Goal: Task Accomplishment & Management: Complete application form

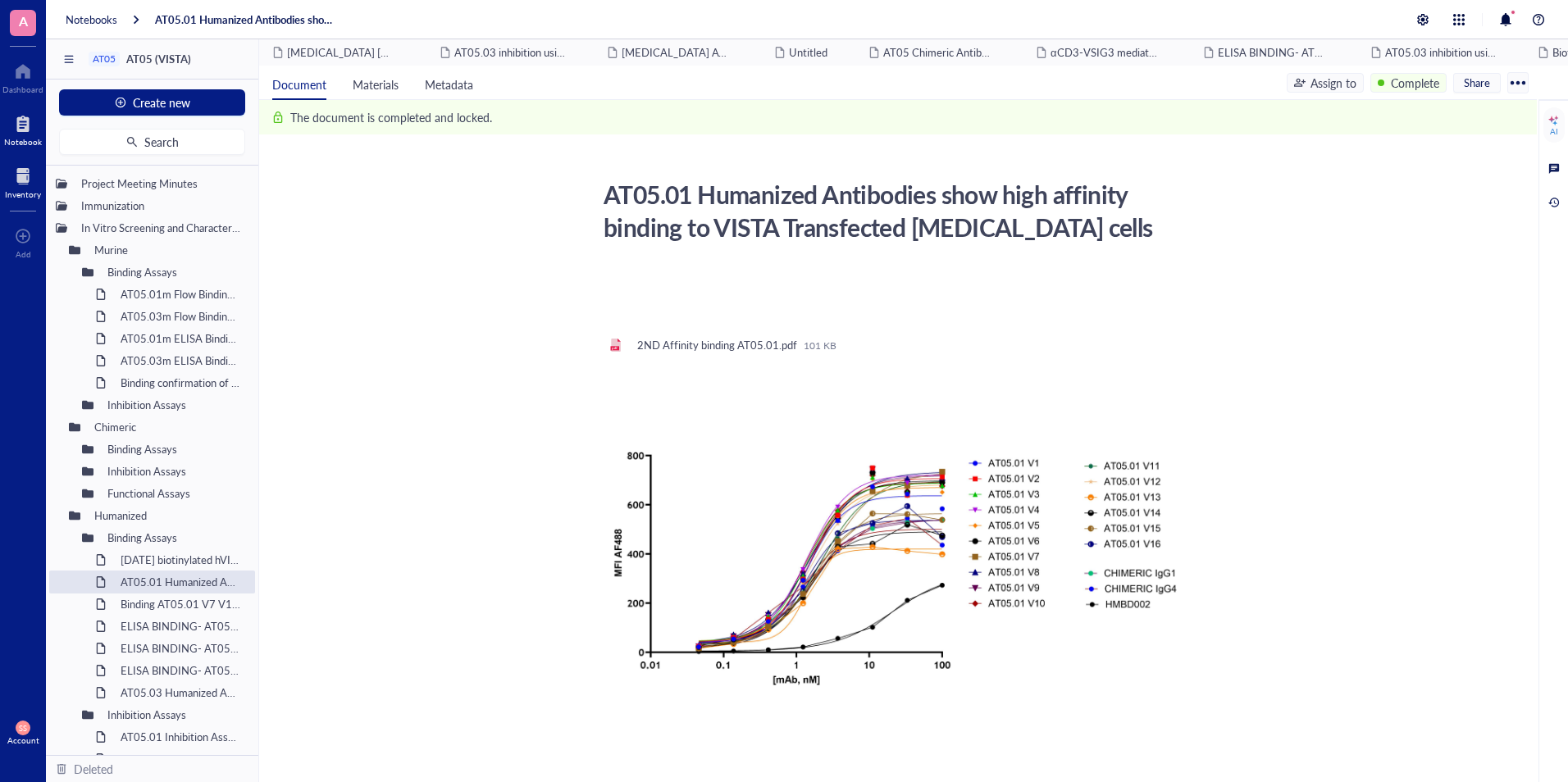
click at [18, 178] on div at bounding box center [23, 176] width 36 height 27
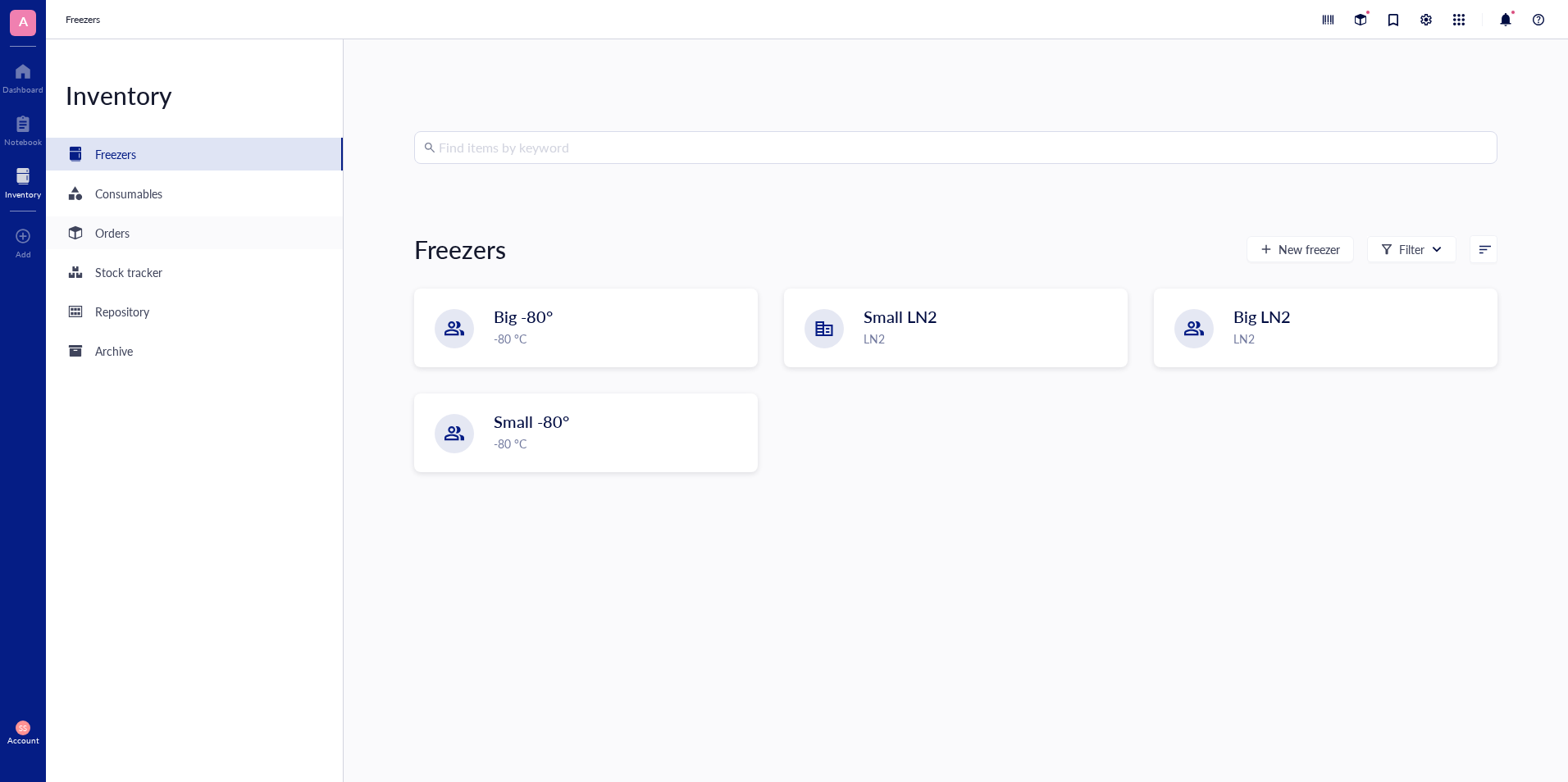
click at [129, 227] on div "Orders" at bounding box center [112, 233] width 35 height 18
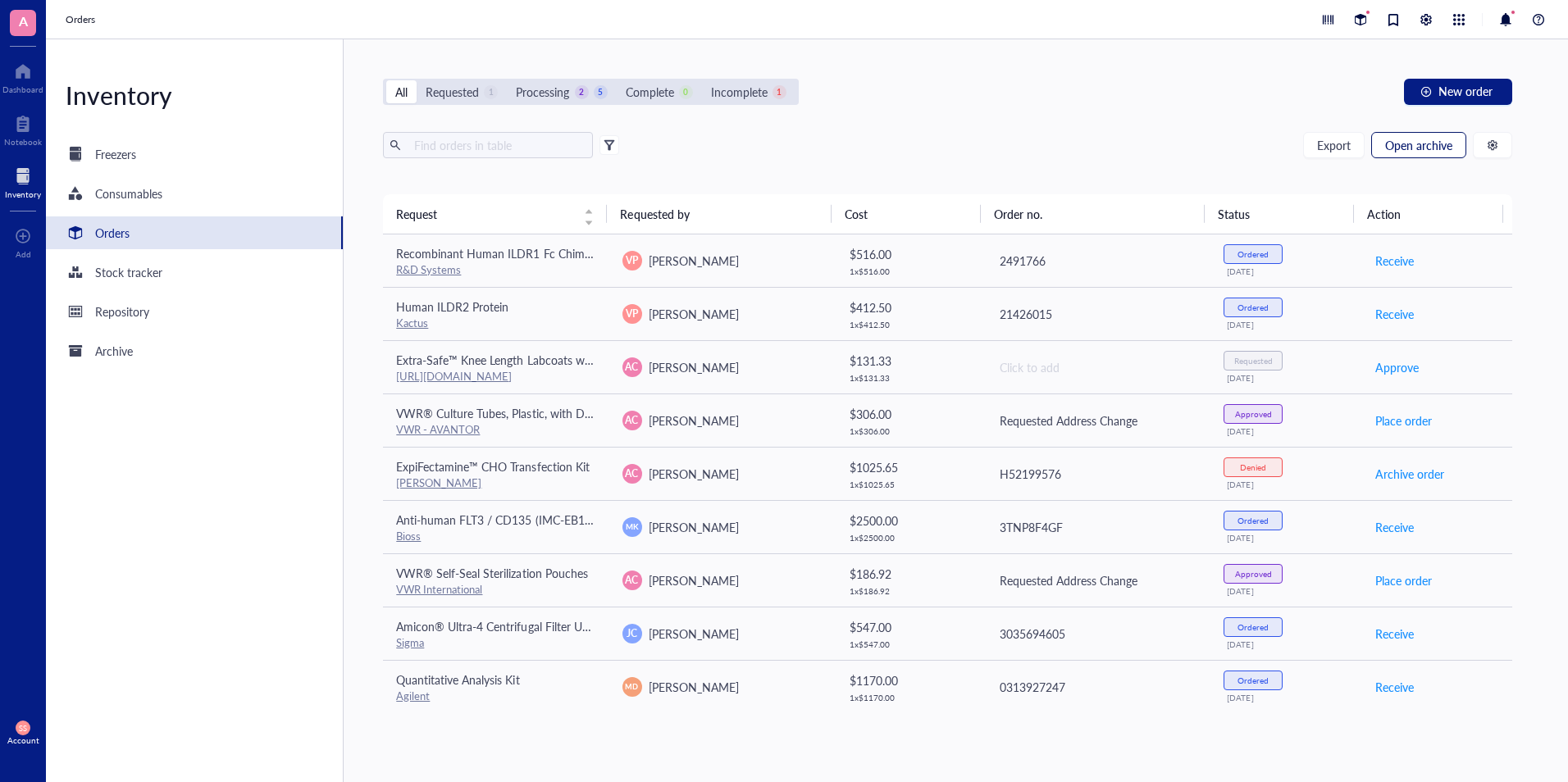
click at [1426, 148] on span "Open archive" at bounding box center [1419, 144] width 67 height 13
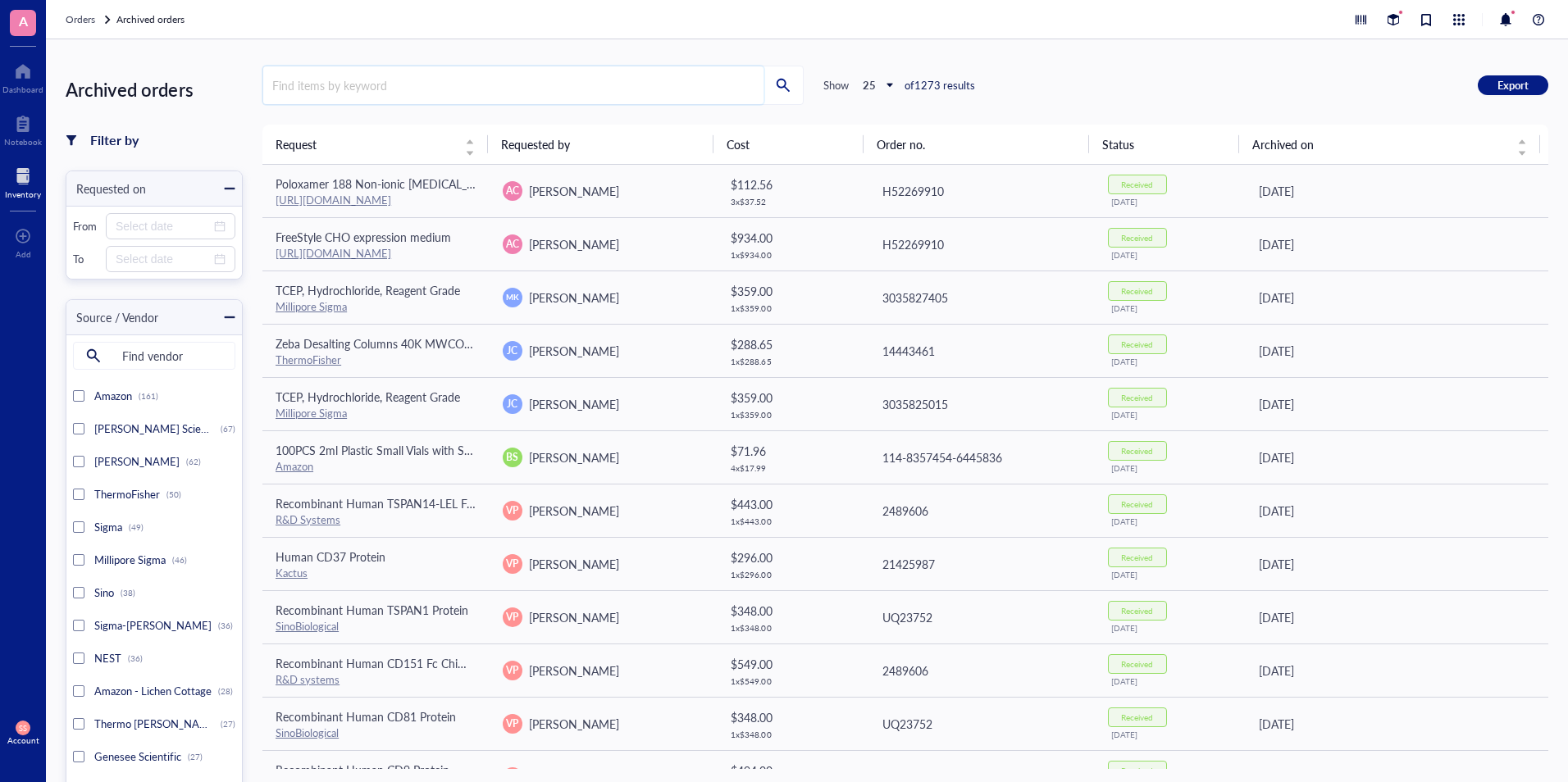
click at [538, 83] on input "search" at bounding box center [513, 85] width 501 height 38
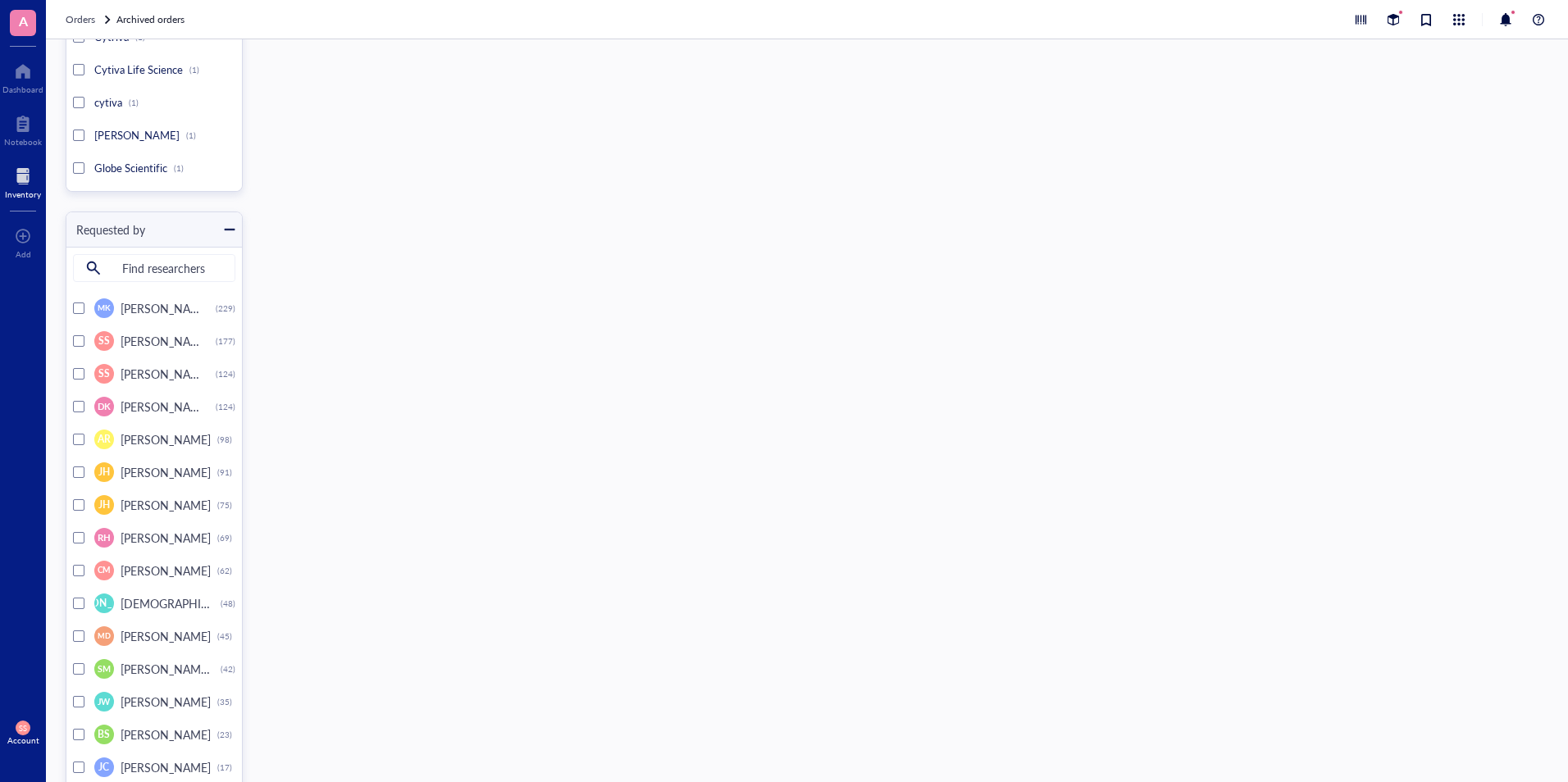
scroll to position [5999, 0]
click at [82, 342] on div at bounding box center [78, 342] width 12 height 12
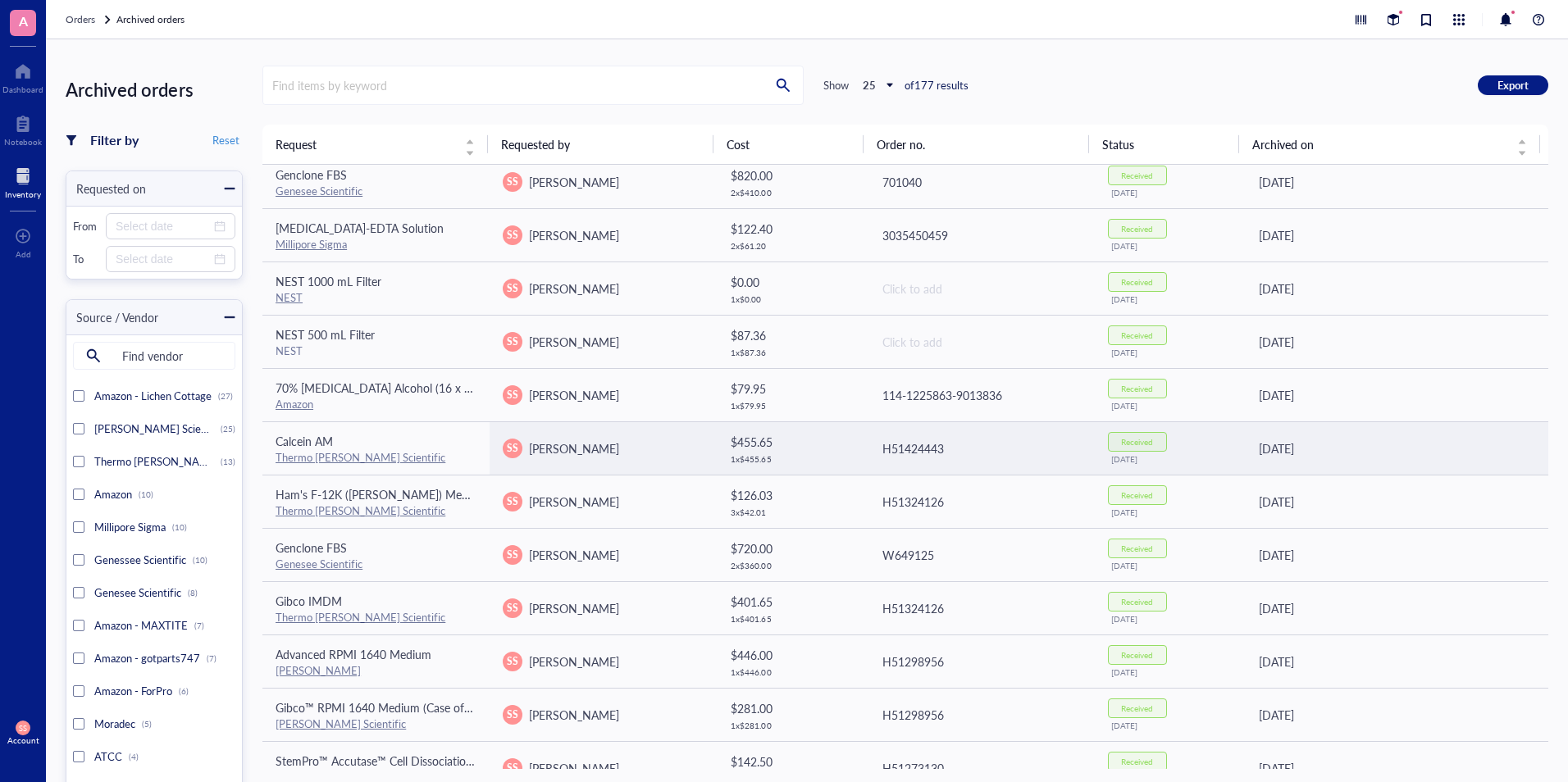
scroll to position [383, 0]
click at [311, 448] on link "Thermo [PERSON_NAME] Scientific" at bounding box center [361, 456] width 170 height 16
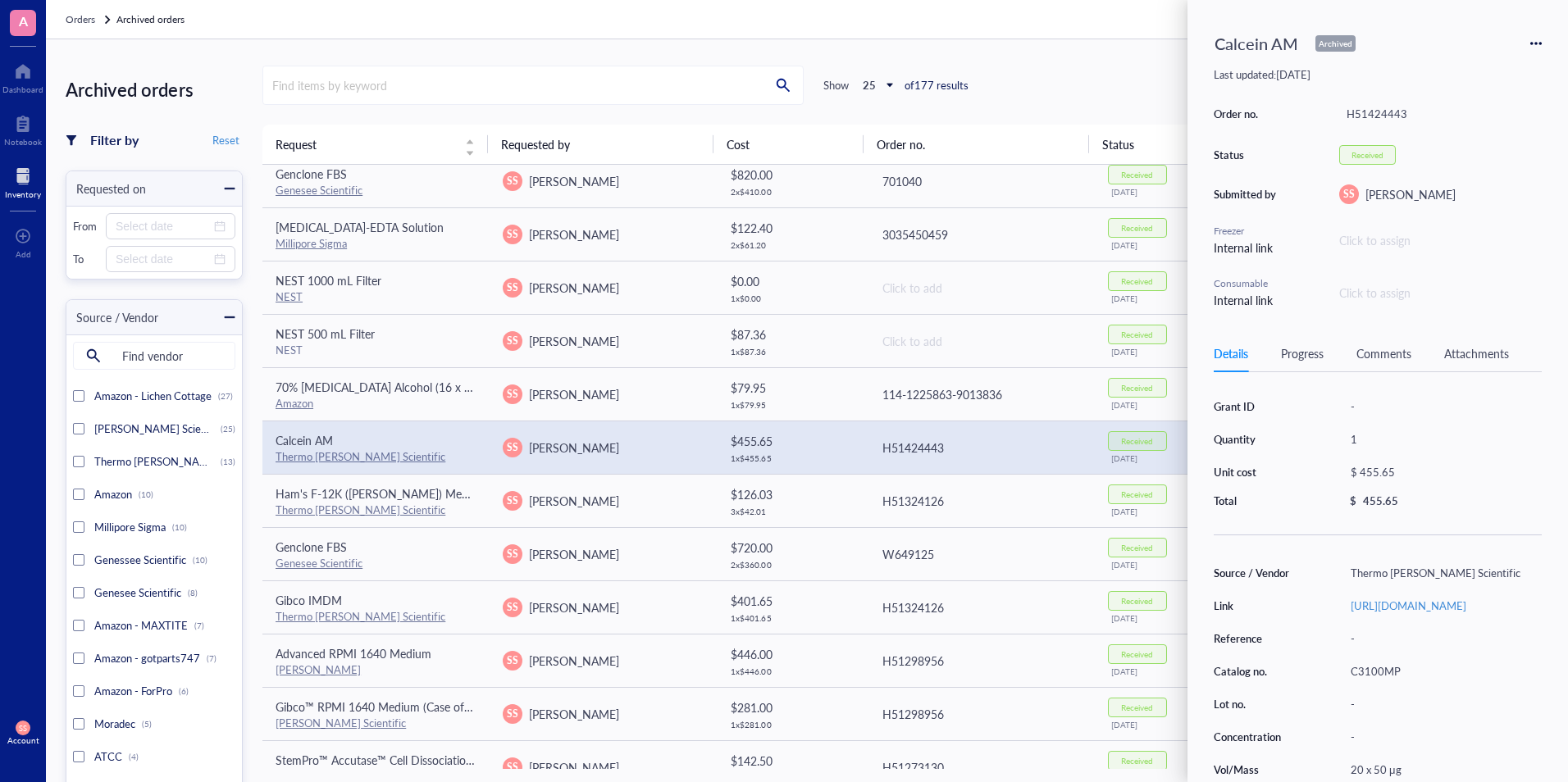
click at [1533, 47] on icon at bounding box center [1535, 43] width 12 height 12
click at [1485, 64] on span "Request again" at bounding box center [1478, 67] width 104 height 18
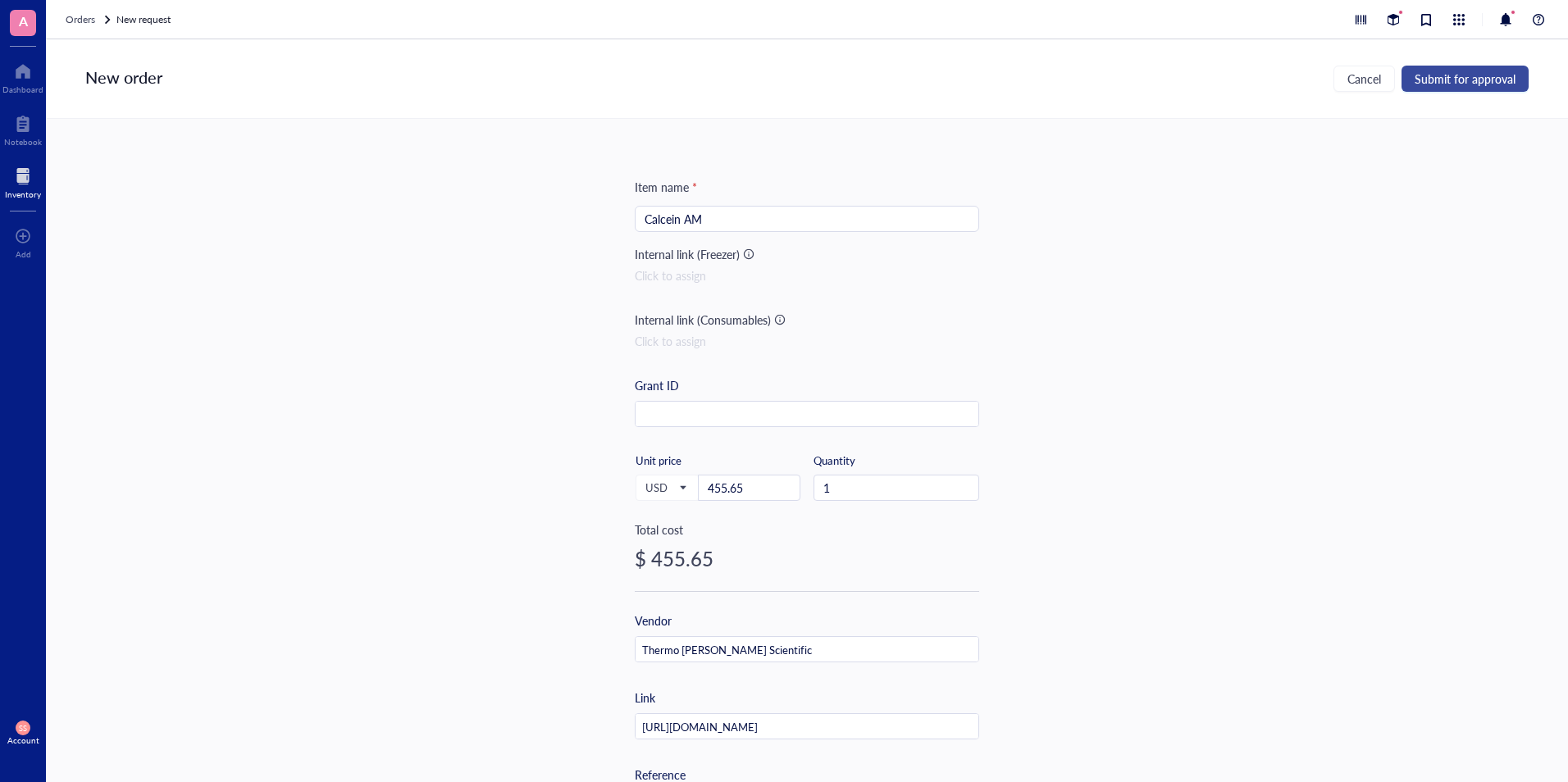
click at [1479, 80] on span "Submit for approval" at bounding box center [1465, 78] width 101 height 13
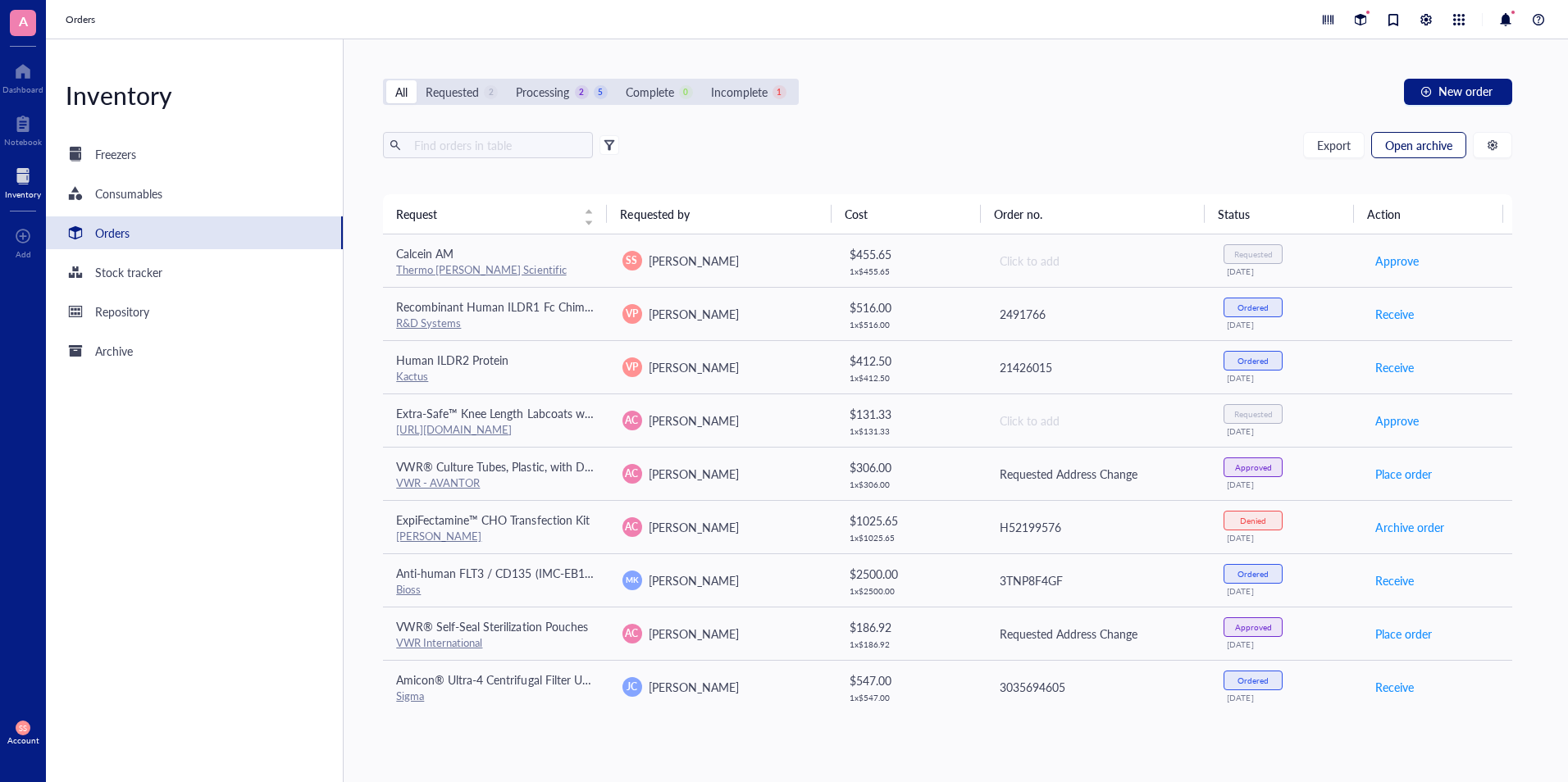
click at [1403, 135] on button "Open archive" at bounding box center [1418, 145] width 95 height 27
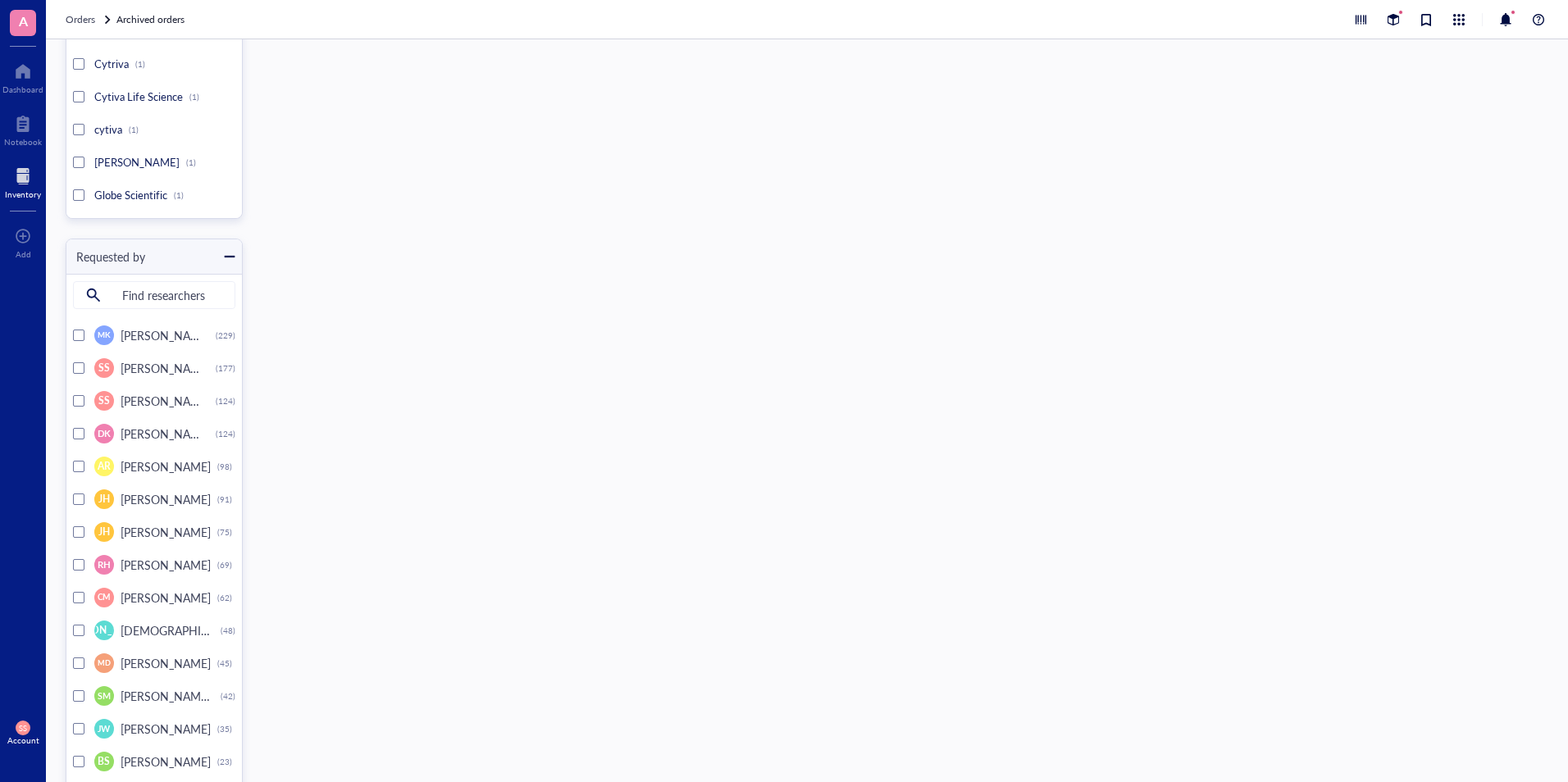
scroll to position [5947, 0]
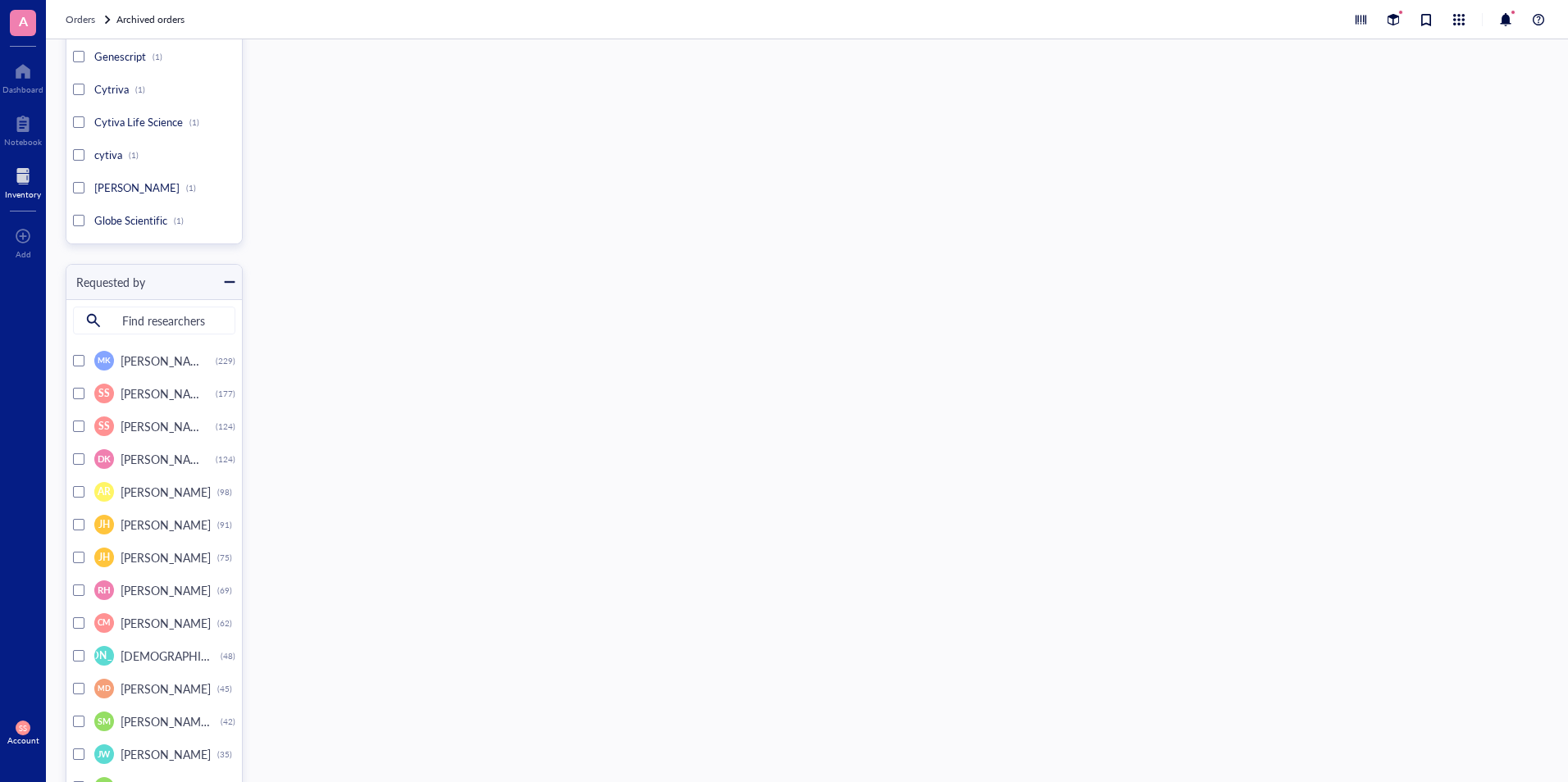
click at [80, 422] on div at bounding box center [78, 426] width 12 height 12
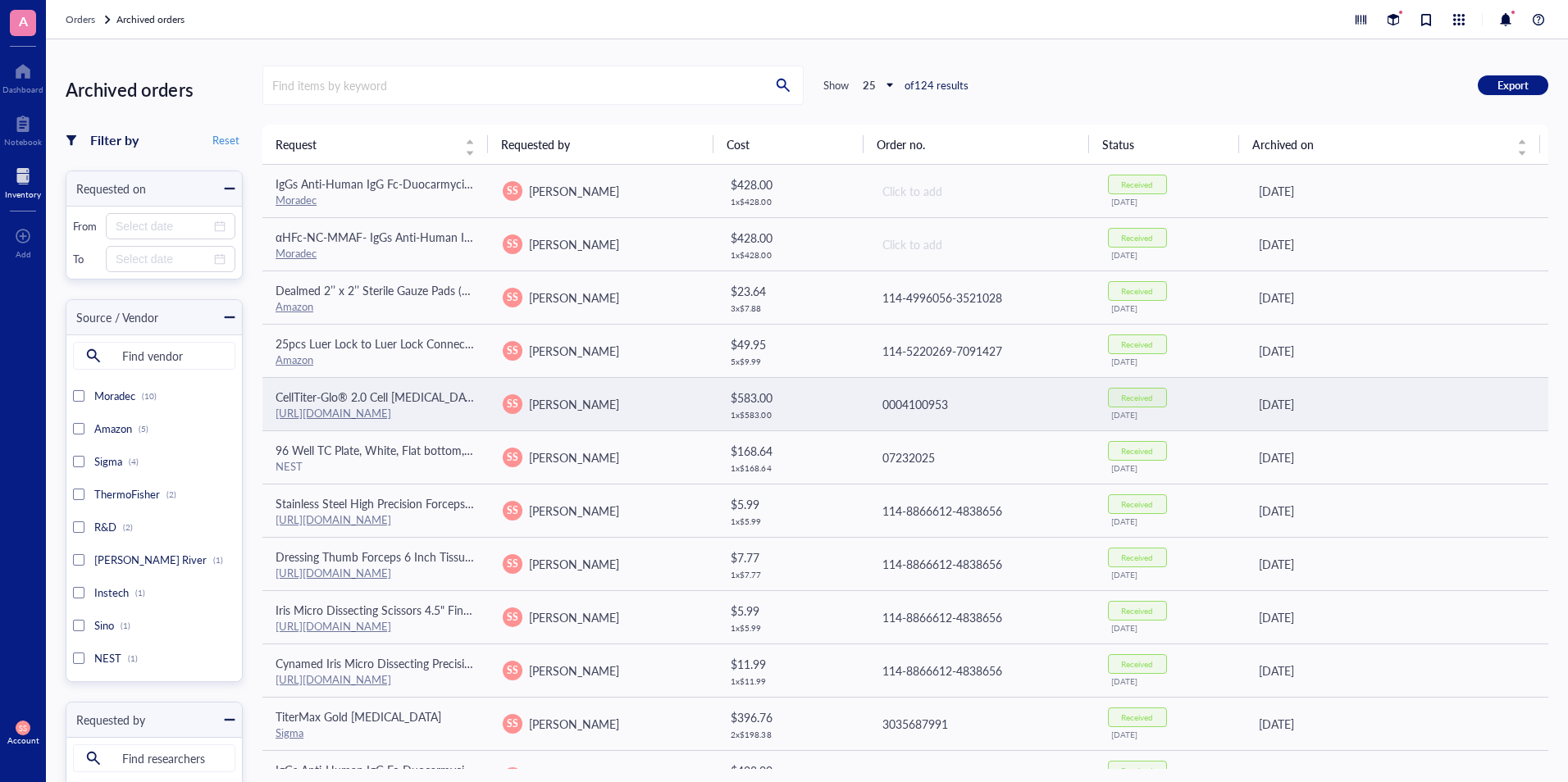
click at [389, 420] on link "[URL][DOMAIN_NAME]" at bounding box center [333, 413] width 116 height 16
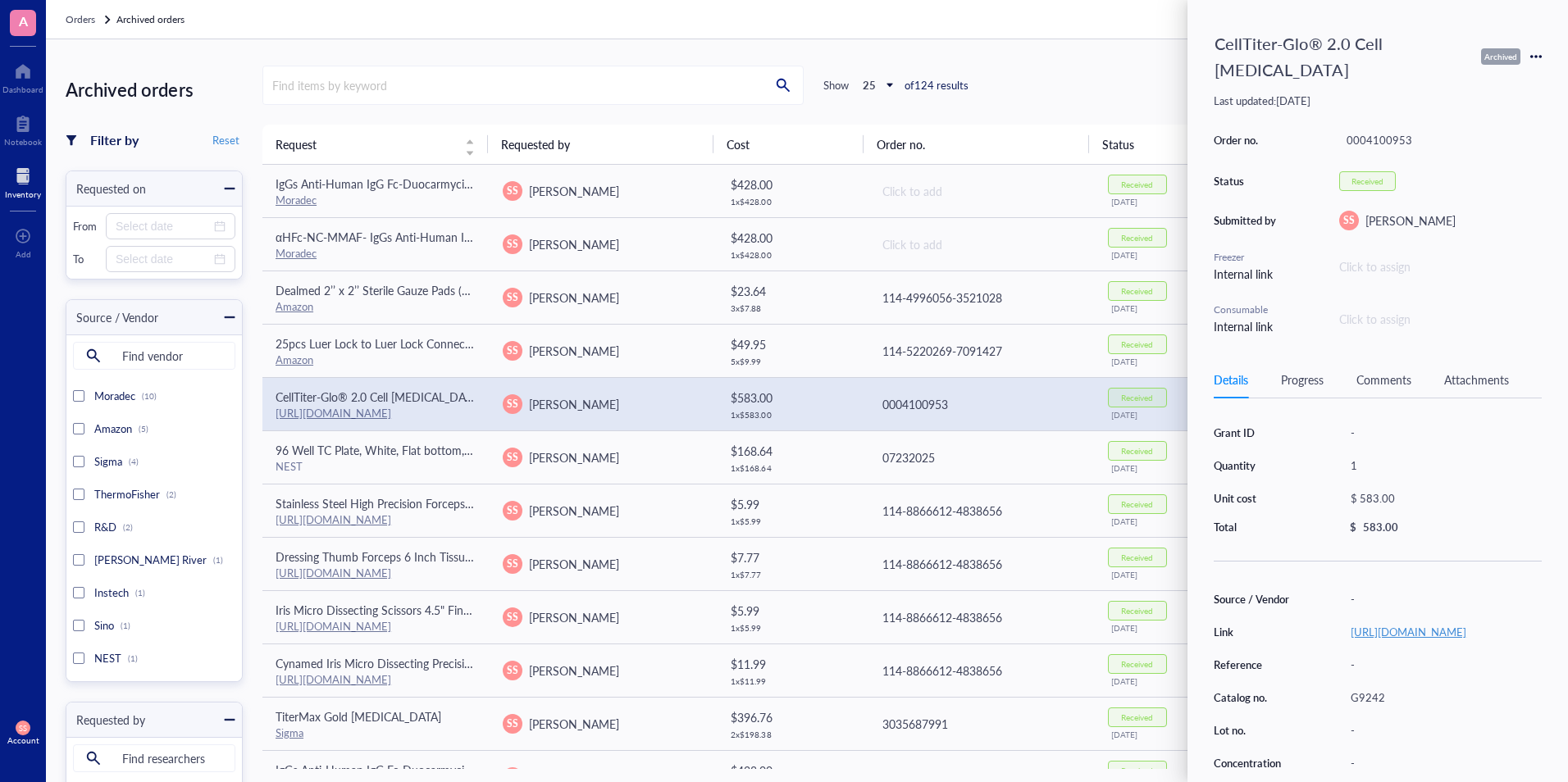
click at [1463, 639] on link "[URL][DOMAIN_NAME]" at bounding box center [1409, 631] width 116 height 16
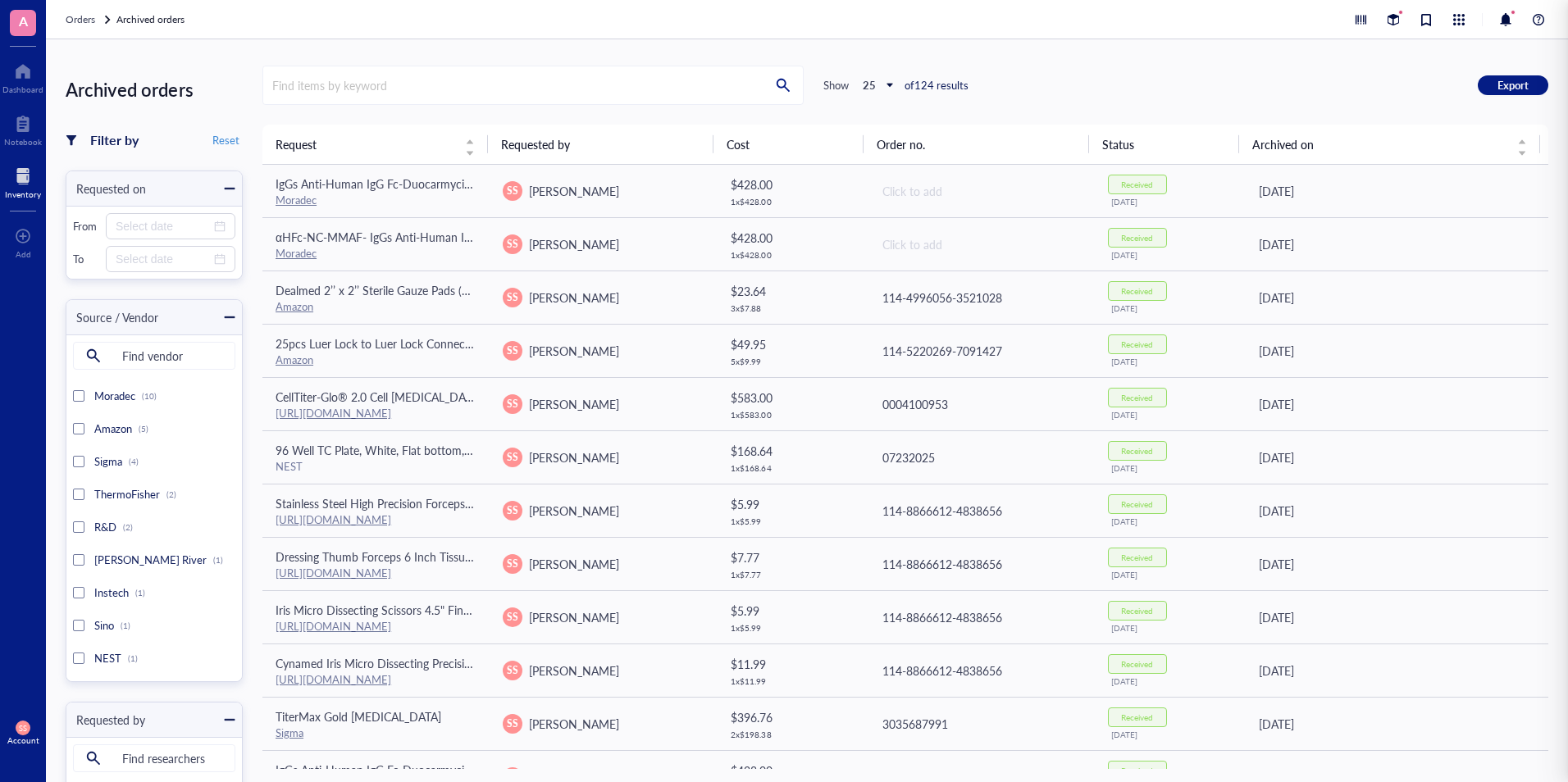
click at [1066, 34] on div "Orders Archived orders" at bounding box center [807, 19] width 1522 height 39
click at [18, 186] on div at bounding box center [23, 176] width 36 height 27
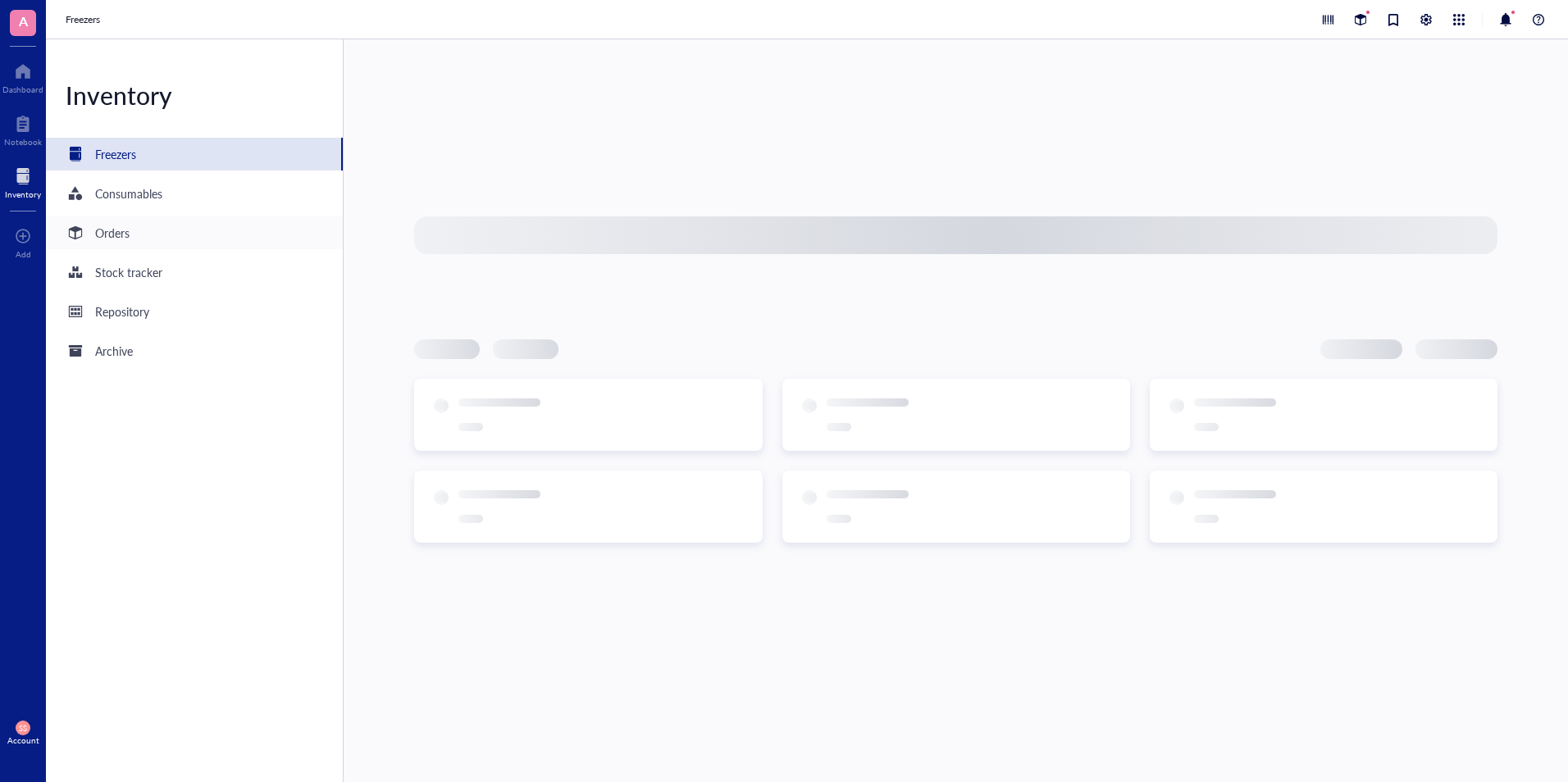
click at [144, 247] on div "Orders" at bounding box center [194, 232] width 297 height 33
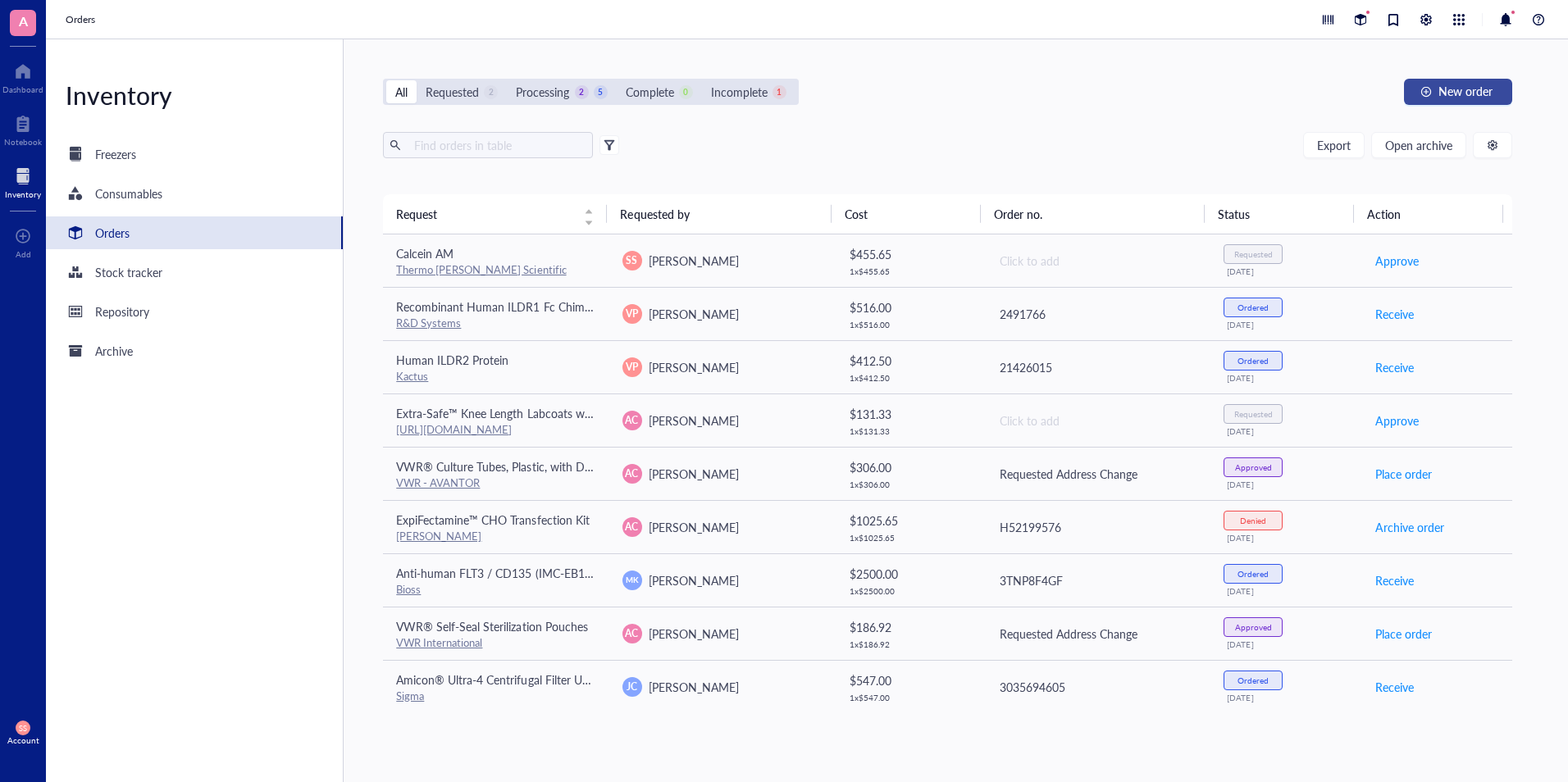
click at [1467, 88] on span "New order" at bounding box center [1465, 90] width 54 height 13
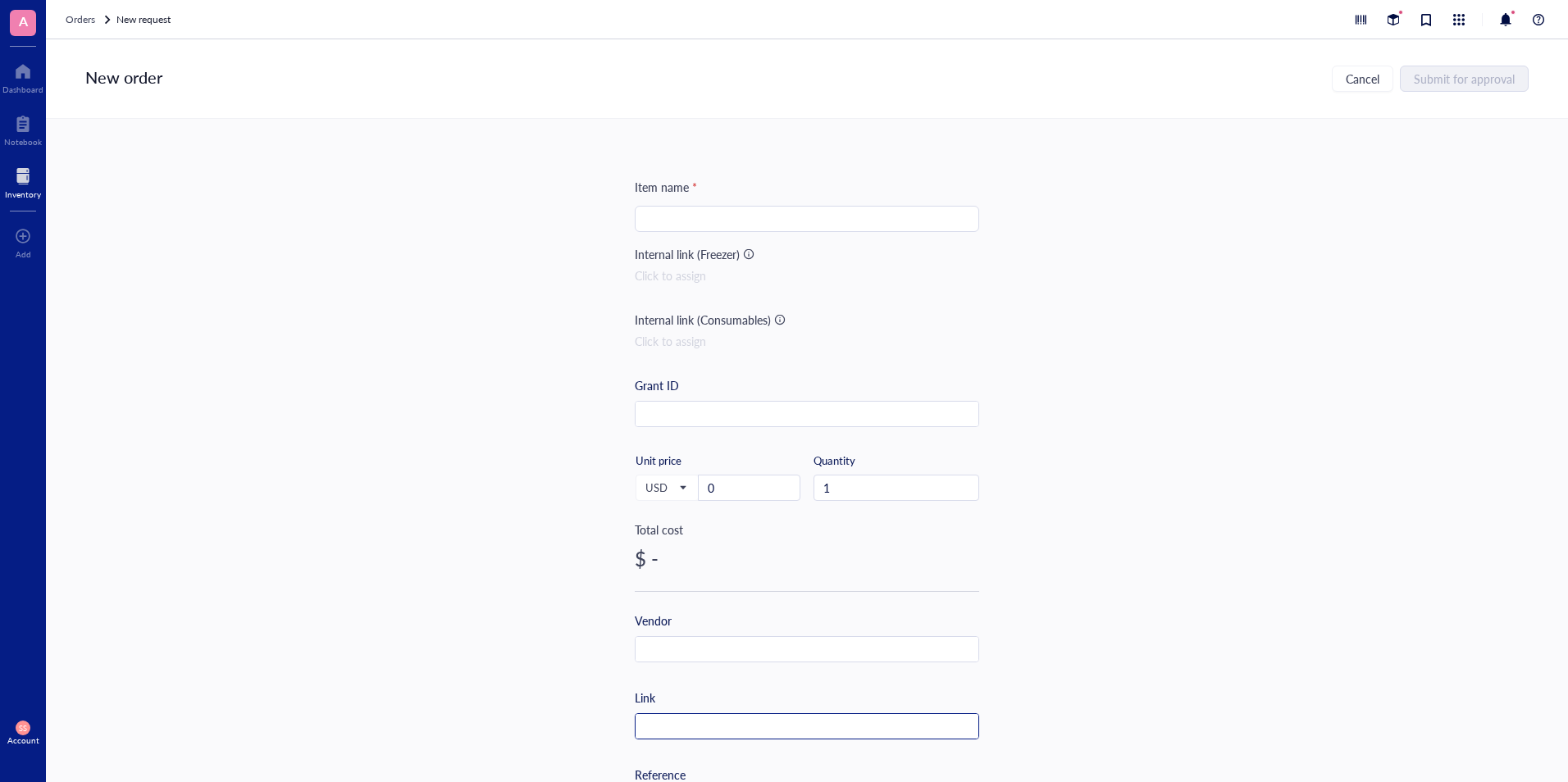
click at [689, 724] on input "text" at bounding box center [806, 727] width 343 height 27
paste input "[URL][DOMAIN_NAME]"
type input "[URL][DOMAIN_NAME]"
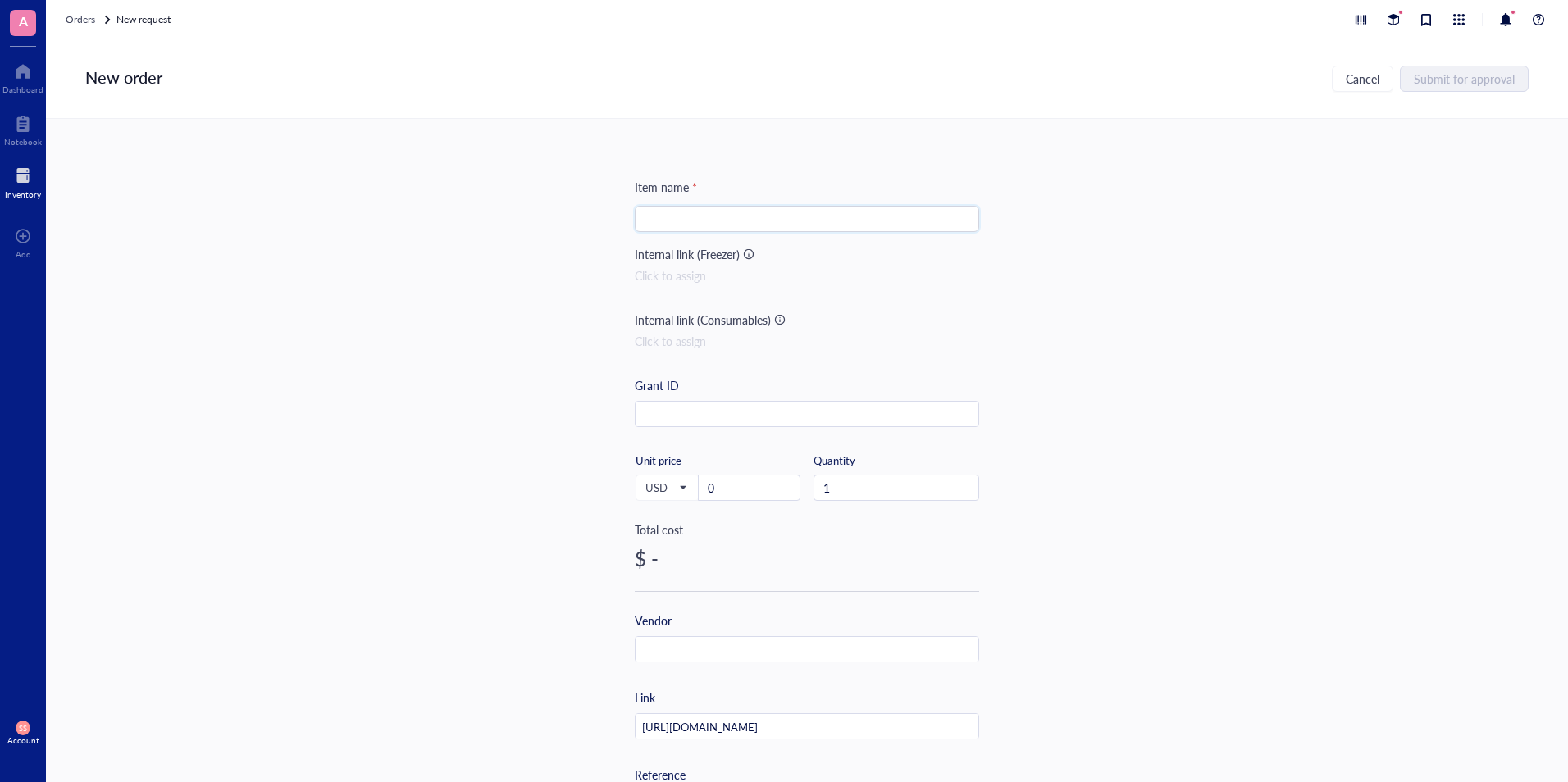
click at [752, 215] on input "search" at bounding box center [807, 219] width 325 height 25
paste input "1cc 1ML [PERSON_NAME] with 27G 1/2 needl Individual Packaging Disposable Indust…"
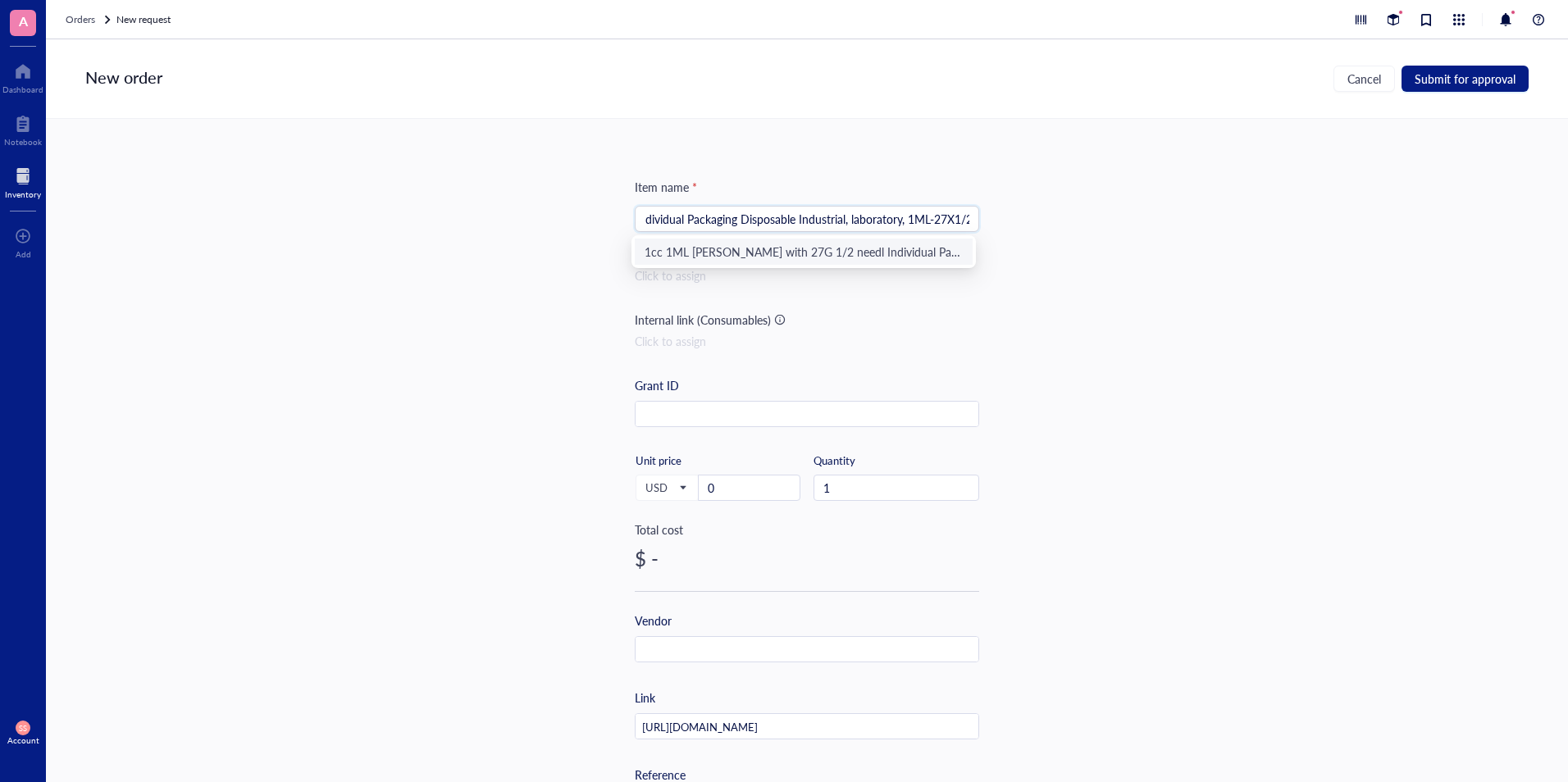
type input "1cc 1ML [PERSON_NAME] with 27G 1/2 needl Individual Packaging Disposable Indust…"
click at [721, 476] on input "0" at bounding box center [749, 488] width 101 height 25
paste input "25.99"
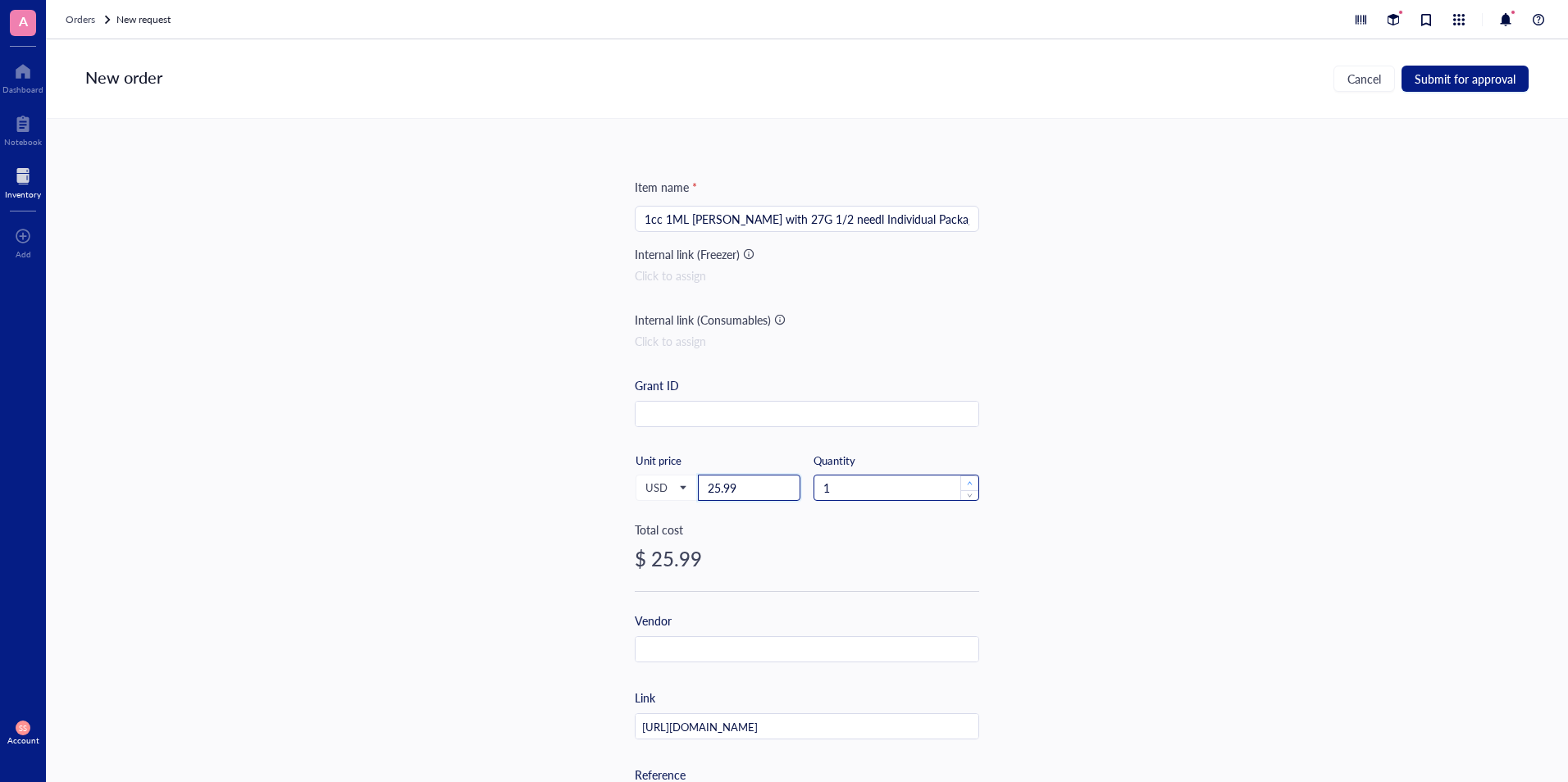
type input "25.99"
type input "2"
click at [970, 483] on span "Increase Value" at bounding box center [969, 483] width 18 height 15
click at [1452, 73] on span "Submit for approval" at bounding box center [1465, 78] width 101 height 13
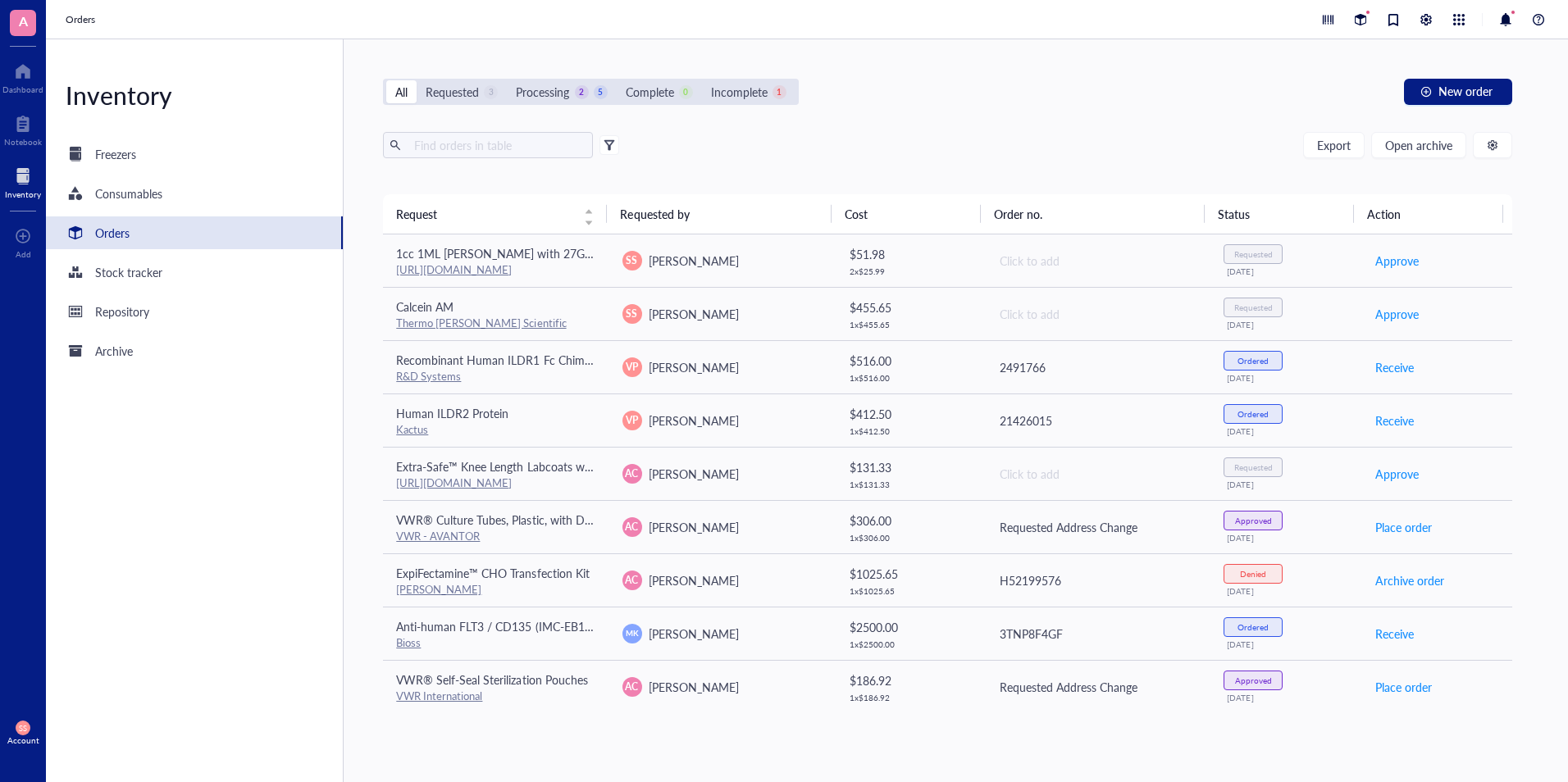
click at [100, 231] on div "Orders" at bounding box center [112, 233] width 35 height 18
click at [1406, 145] on span "Open archive" at bounding box center [1419, 144] width 67 height 13
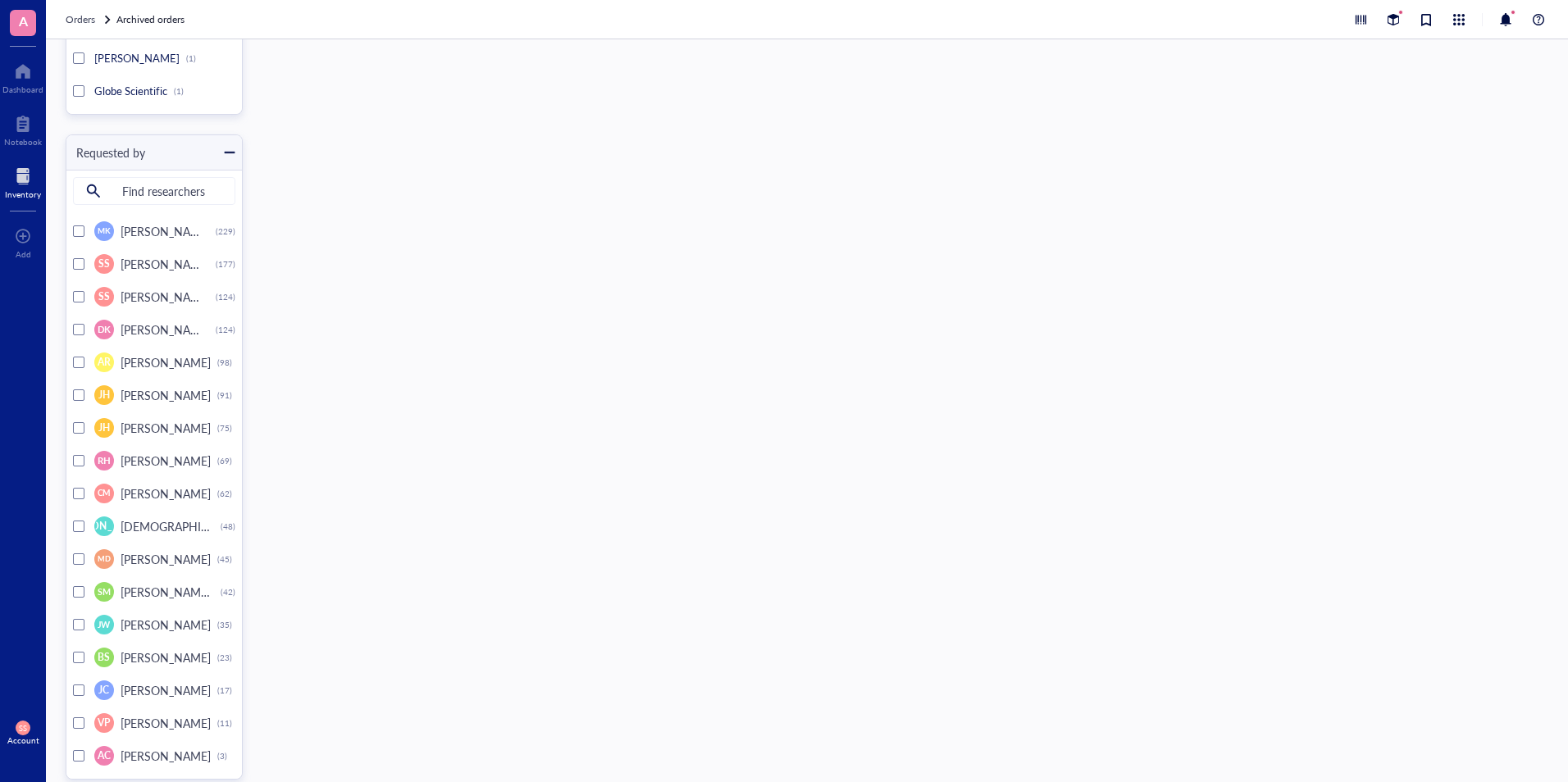
scroll to position [6048, 0]
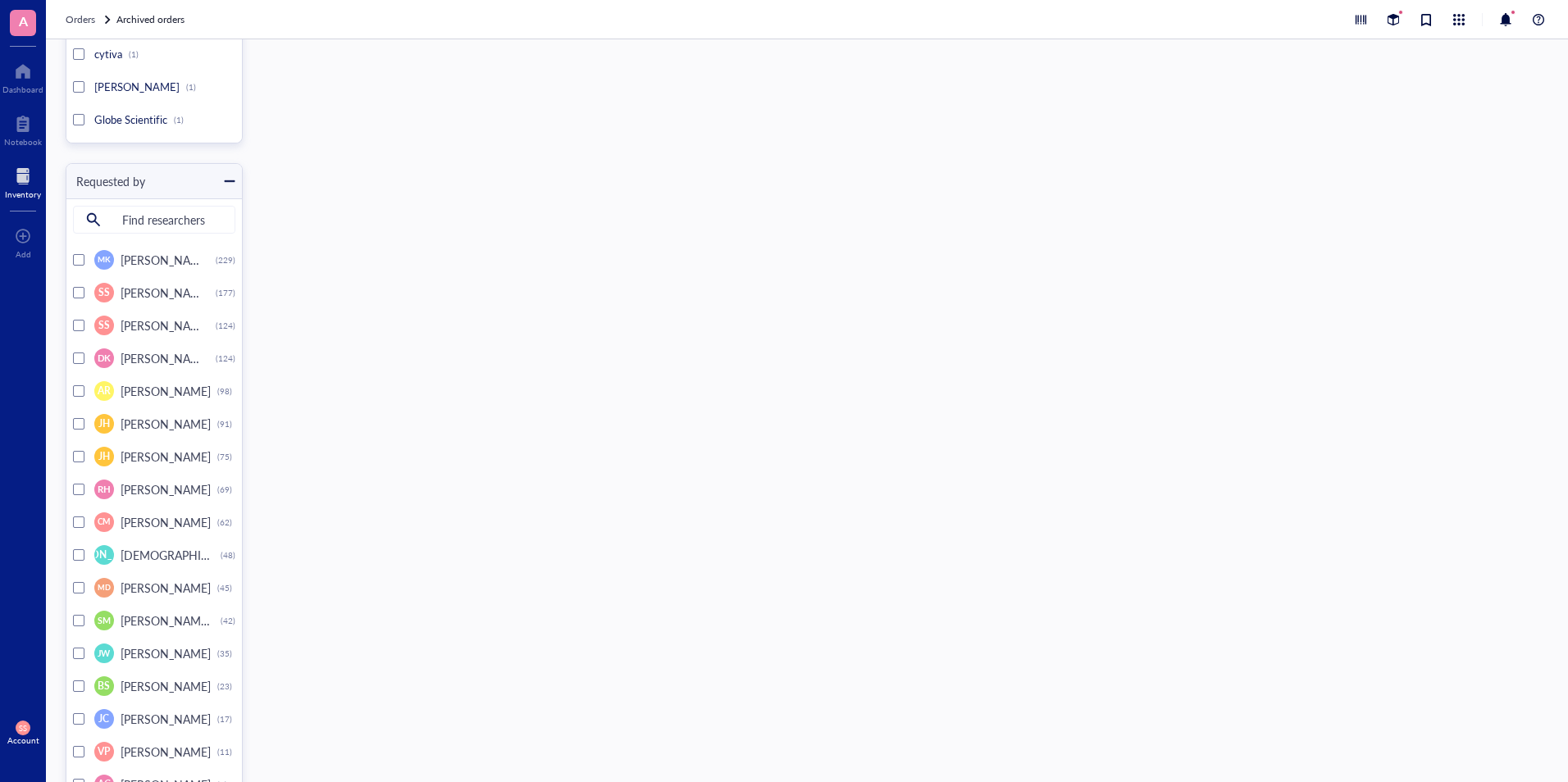
click at [75, 329] on div at bounding box center [78, 325] width 12 height 12
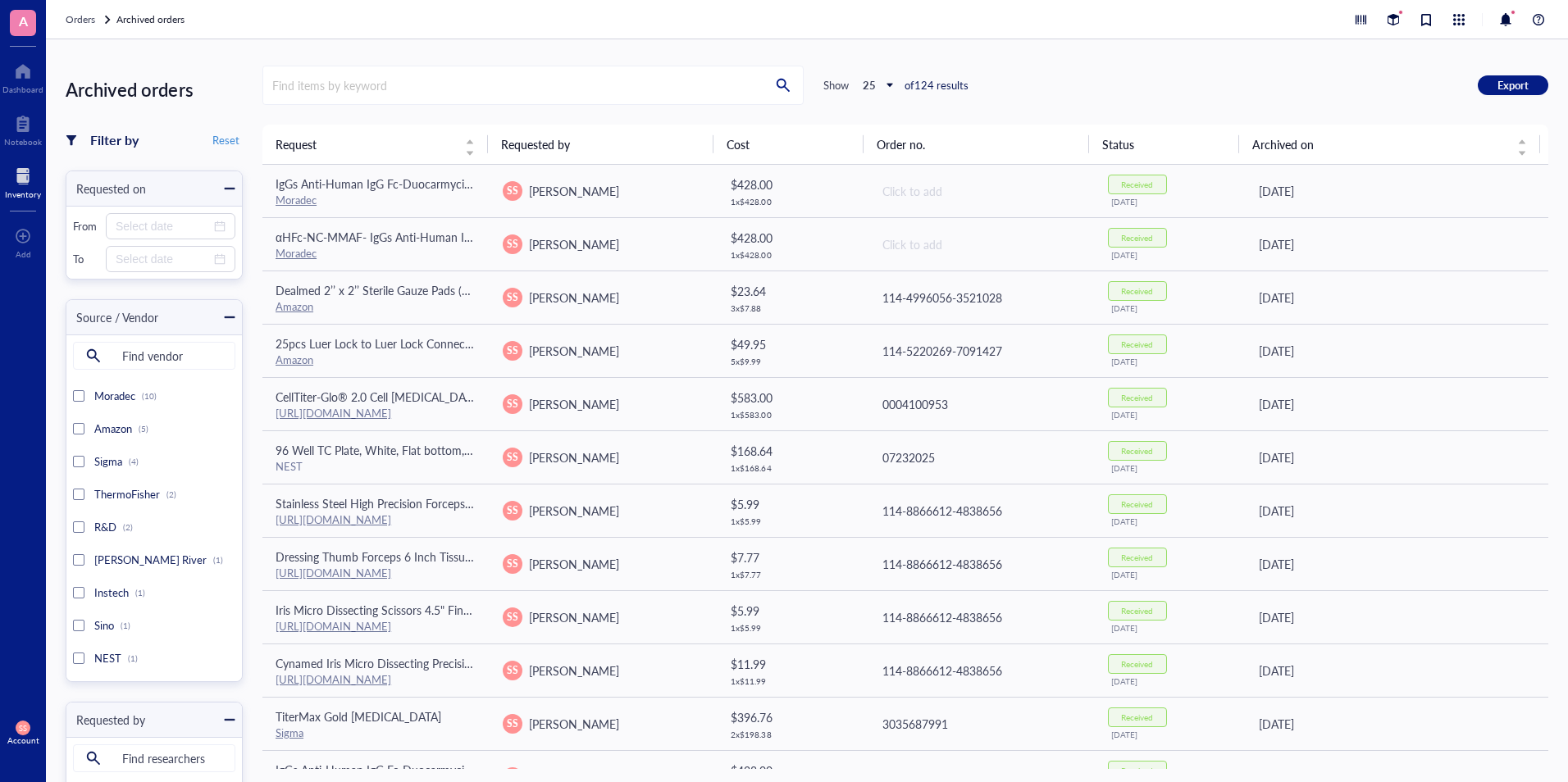
click at [29, 190] on div "Inventory" at bounding box center [23, 194] width 36 height 10
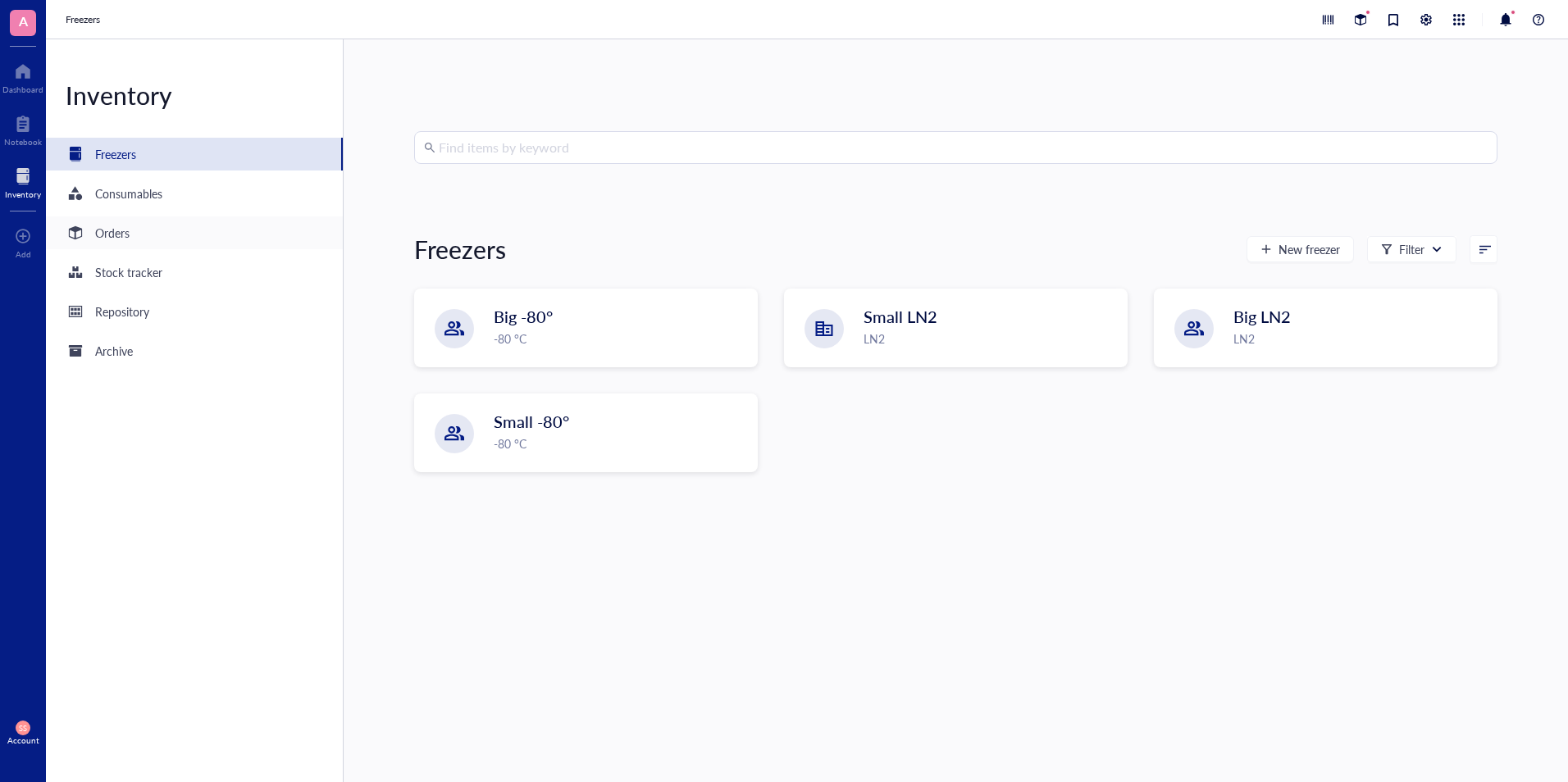
click at [116, 219] on div "Orders" at bounding box center [194, 232] width 297 height 33
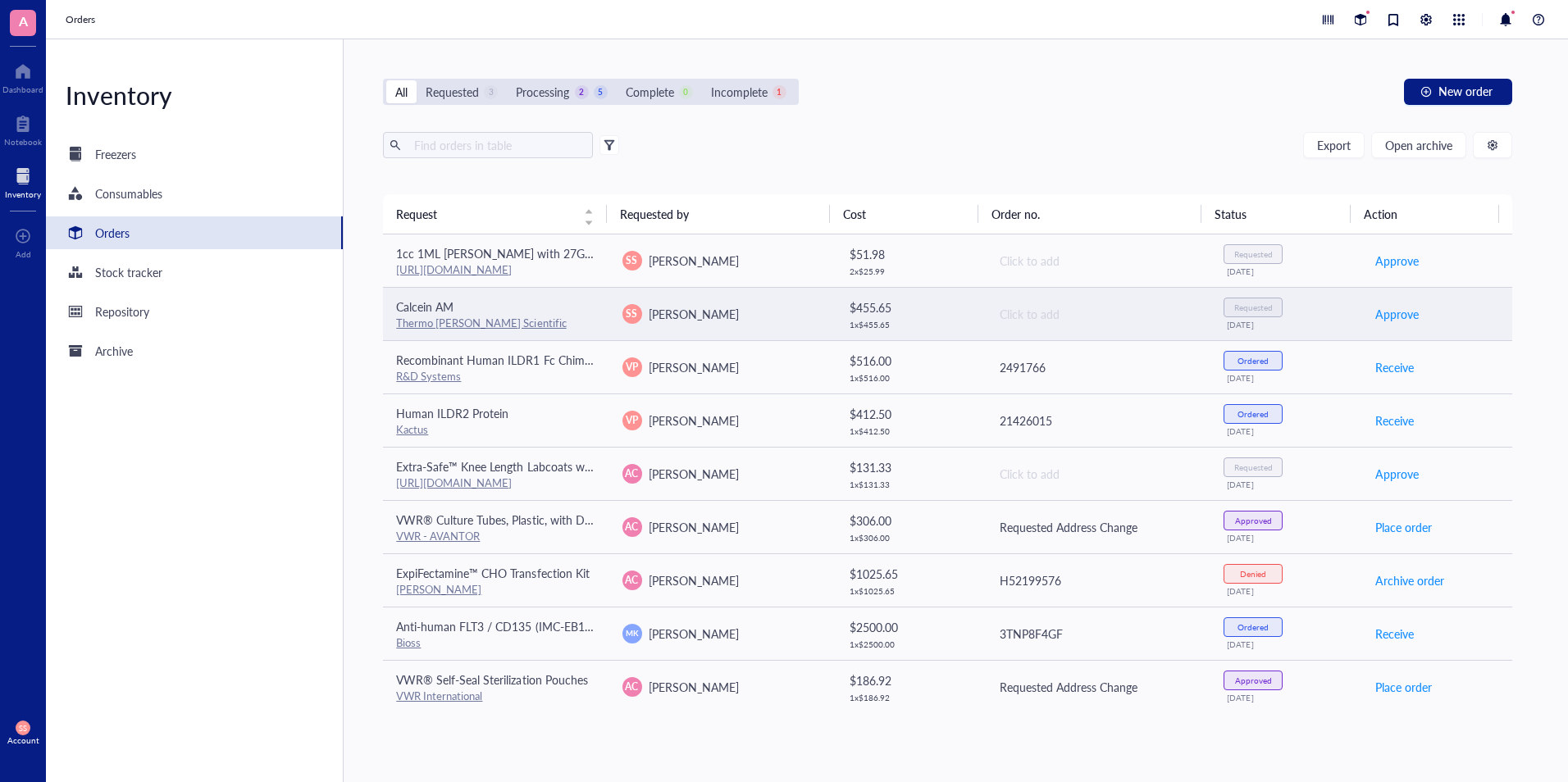
click at [584, 329] on div "Thermo [PERSON_NAME] Scientific" at bounding box center [495, 322] width 199 height 15
